Goal: Task Accomplishment & Management: Manage account settings

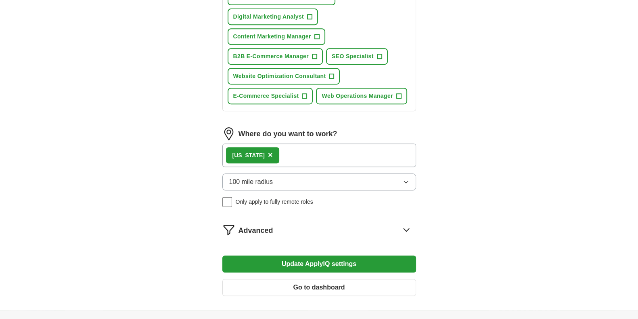
scroll to position [606, 0]
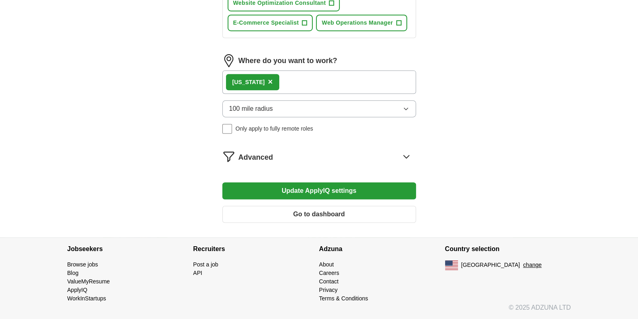
click at [322, 27] on span "Web Operations Manager" at bounding box center [357, 23] width 71 height 8
click at [258, 27] on span "E-Commerce Specialist" at bounding box center [266, 23] width 66 height 8
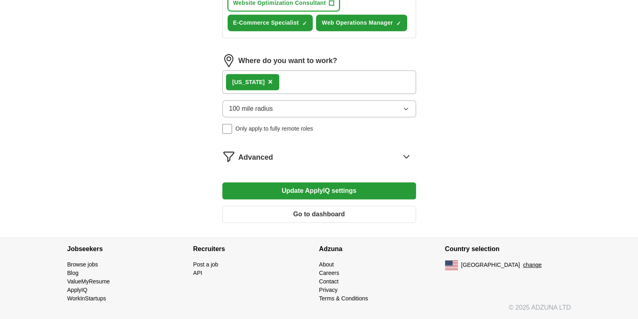
click at [266, 11] on button "Website Optimization Consultant +" at bounding box center [284, 3] width 113 height 17
drag, startPoint x: 277, startPoint y: 136, endPoint x: 285, endPoint y: 88, distance: 49.0
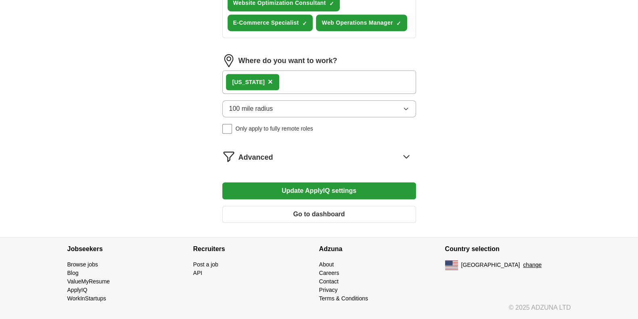
click at [354, 199] on button "Update ApplyIQ settings" at bounding box center [319, 190] width 194 height 17
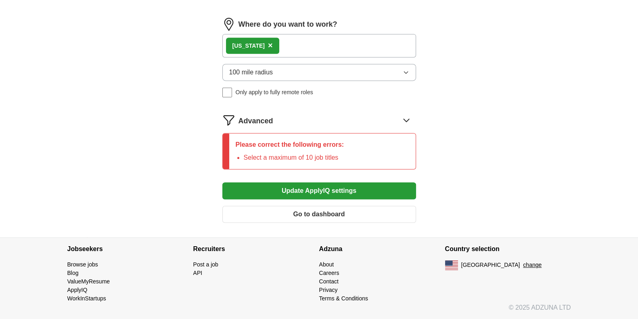
scroll to position [606, 0]
click at [0, 0] on span "×" at bounding box center [0, 0] width 0 height 0
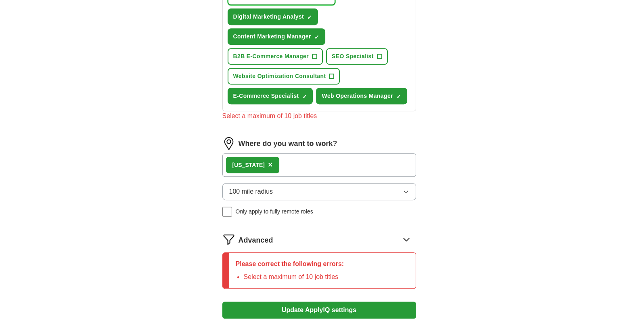
scroll to position [353, 0]
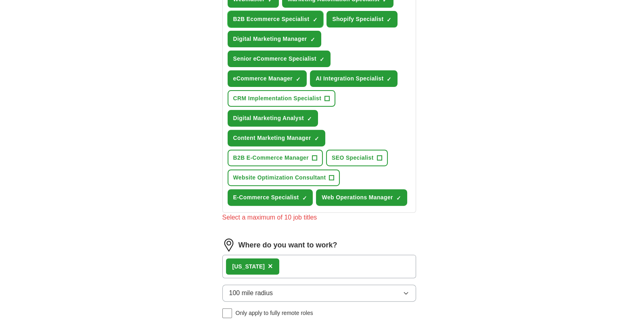
click at [0, 0] on span "×" at bounding box center [0, 0] width 0 height 0
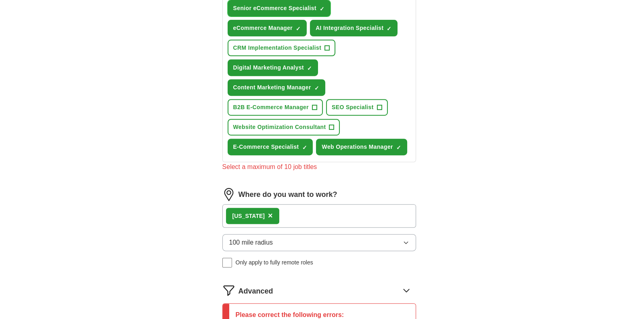
click at [0, 0] on span "×" at bounding box center [0, 0] width 0 height 0
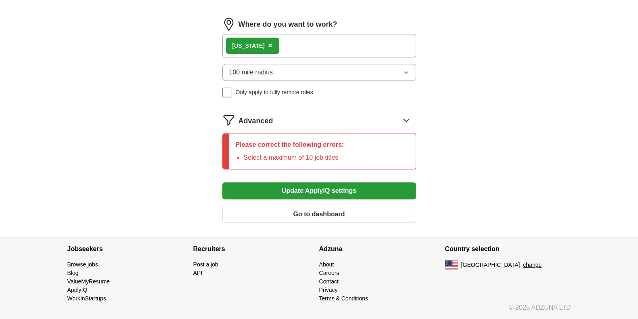
scroll to position [807, 0]
click at [268, 199] on button "Update ApplyIQ settings" at bounding box center [319, 190] width 194 height 17
click at [243, 126] on div "Advanced" at bounding box center [319, 119] width 194 height 13
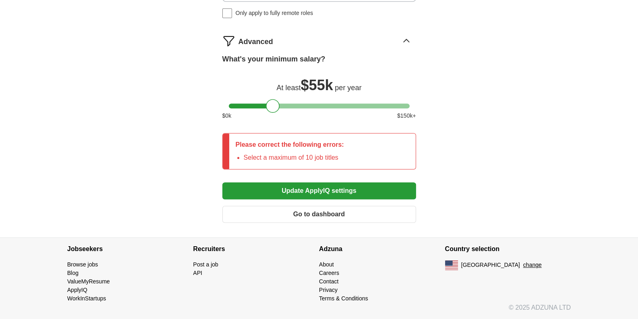
scroll to position [908, 0]
drag, startPoint x: 272, startPoint y: 191, endPoint x: 281, endPoint y: 192, distance: 8.2
click at [281, 113] on div at bounding box center [282, 106] width 14 height 14
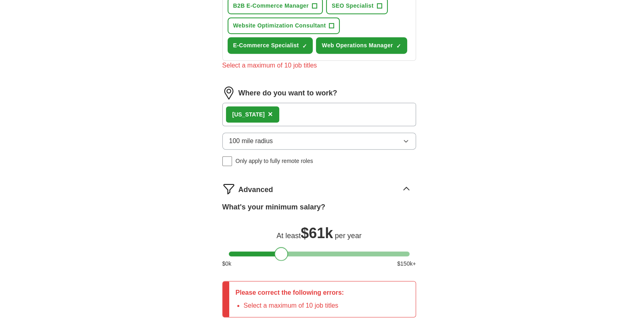
scroll to position [606, 0]
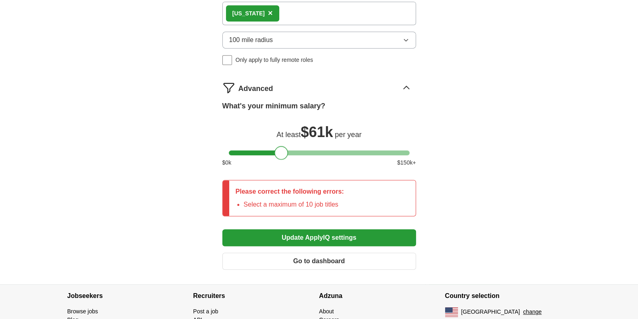
drag, startPoint x: 333, startPoint y: 232, endPoint x: 332, endPoint y: 227, distance: 5.3
click at [0, 0] on span "×" at bounding box center [0, 0] width 0 height 0
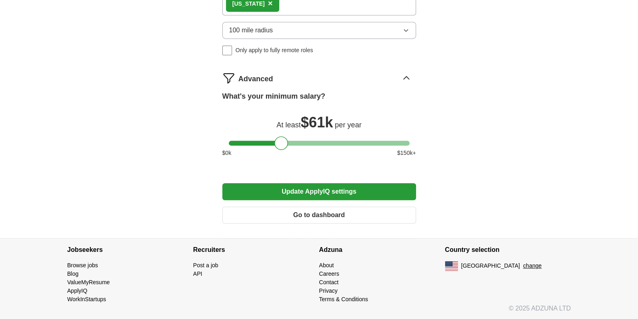
scroll to position [505, 0]
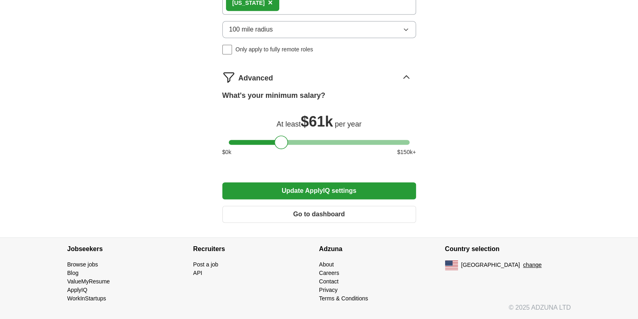
scroll to position [858, 0]
click at [295, 199] on button "Update ApplyIQ settings" at bounding box center [319, 190] width 194 height 17
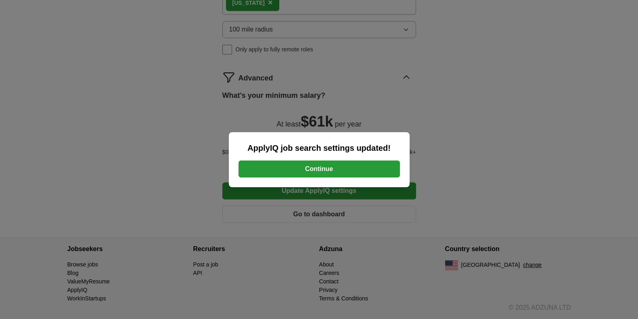
click at [337, 170] on button "Continue" at bounding box center [319, 168] width 161 height 17
